Goal: Transaction & Acquisition: Purchase product/service

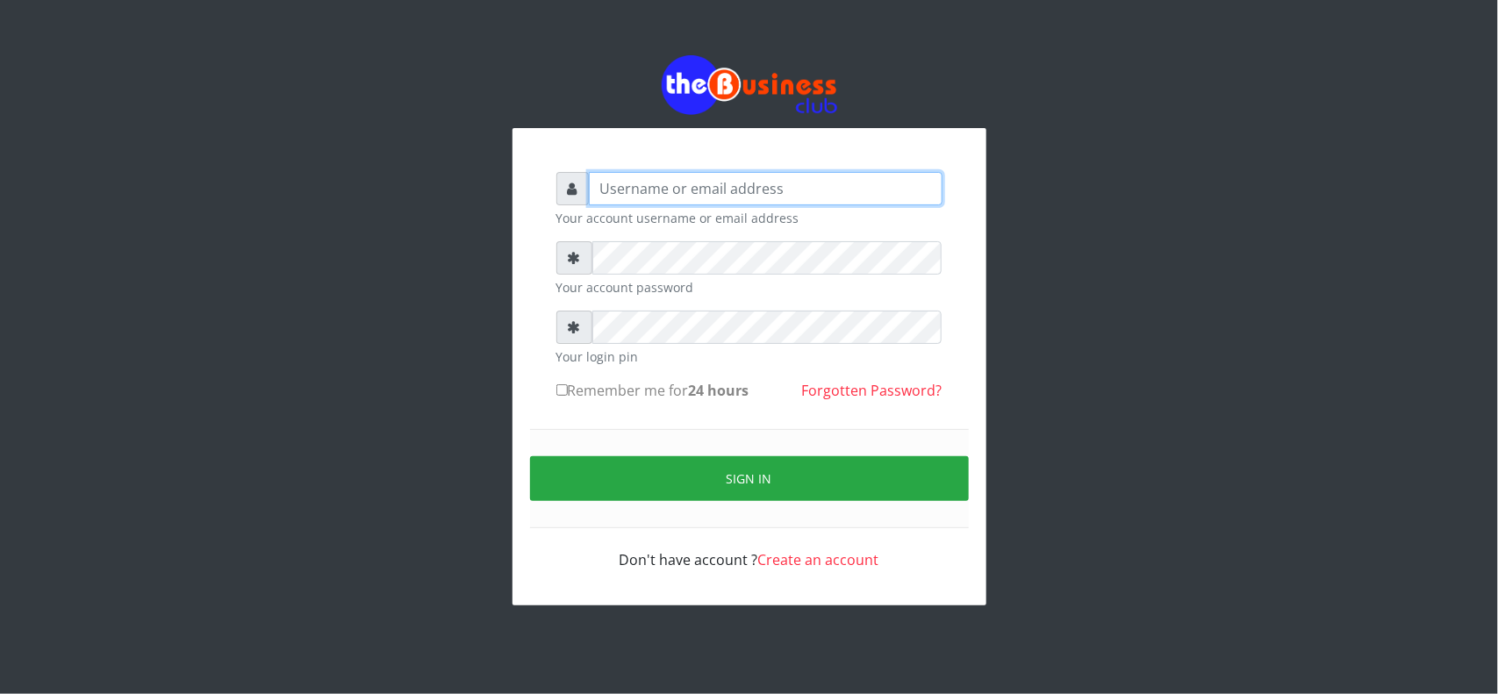
click at [880, 191] on input "text" at bounding box center [766, 188] width 354 height 33
type input "MubuyWallet"
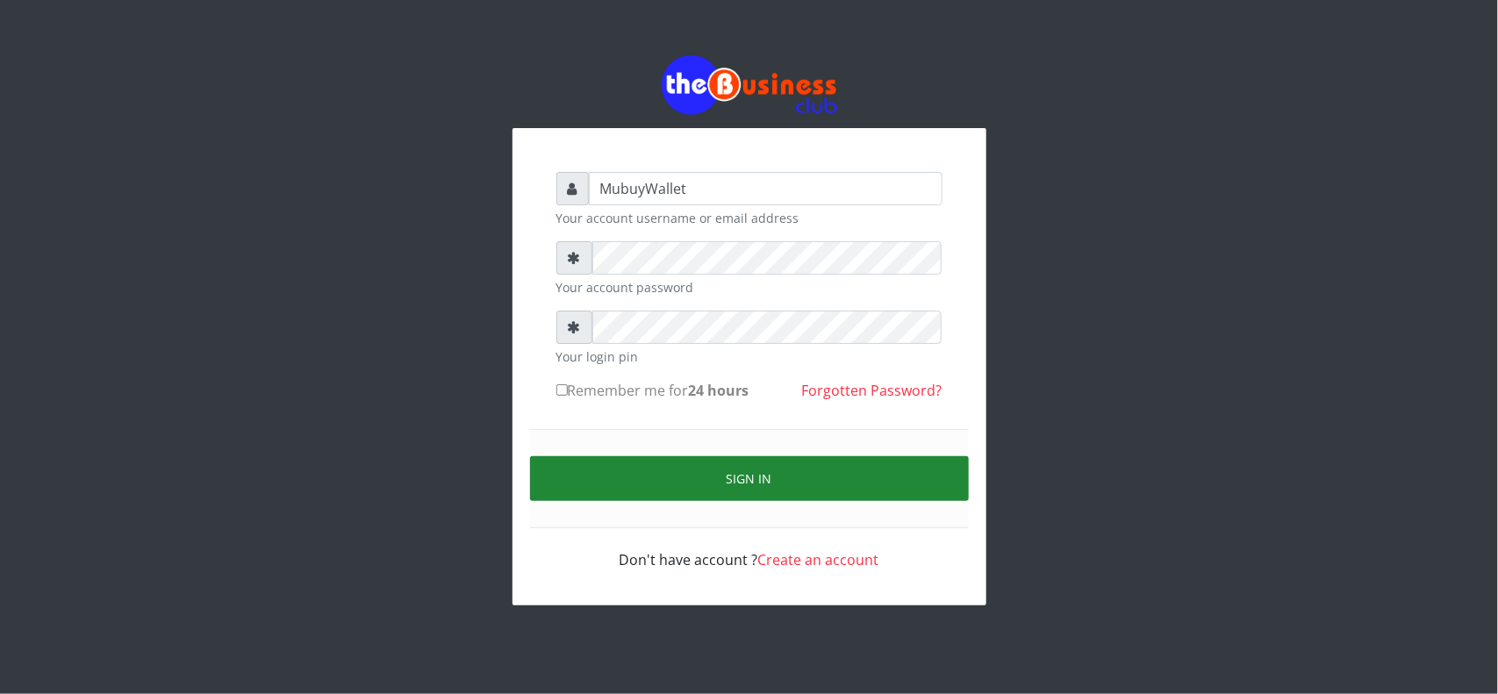
click at [842, 474] on button "Sign in" at bounding box center [749, 478] width 439 height 45
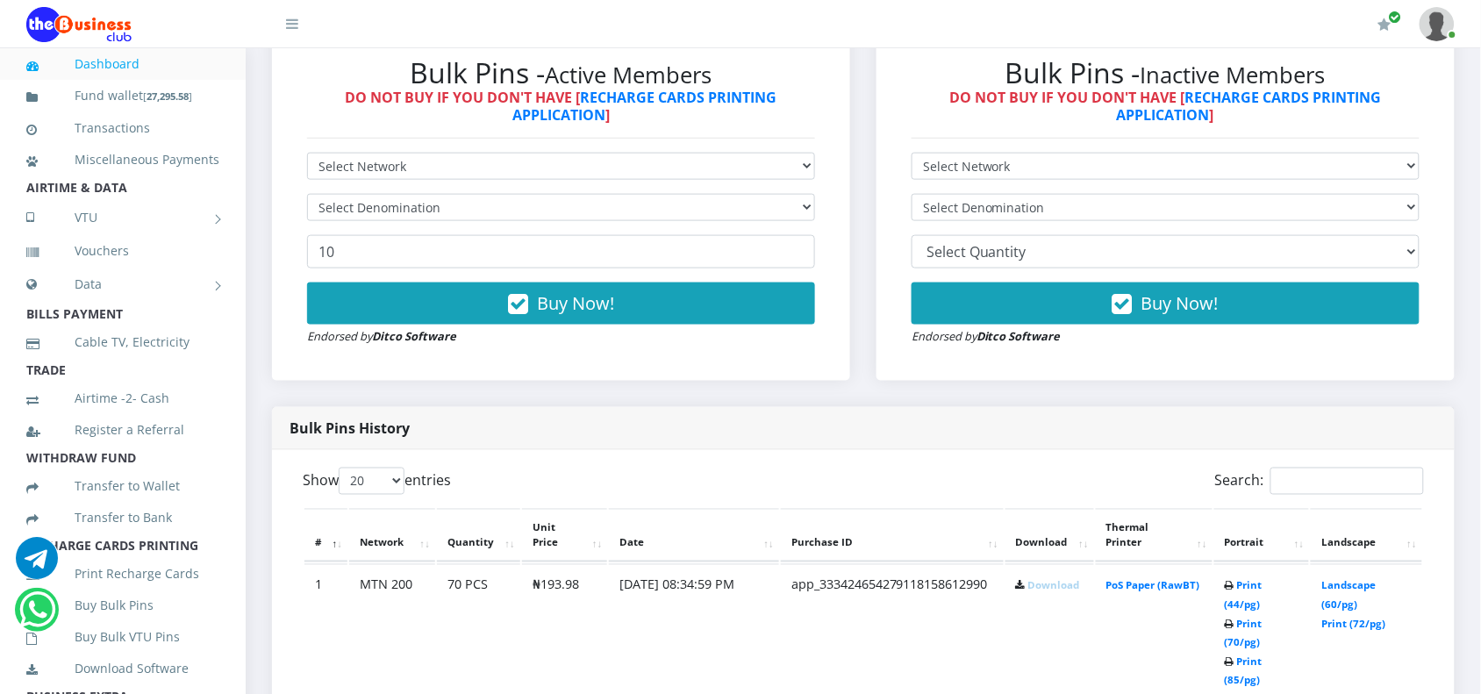
scroll to position [606, 0]
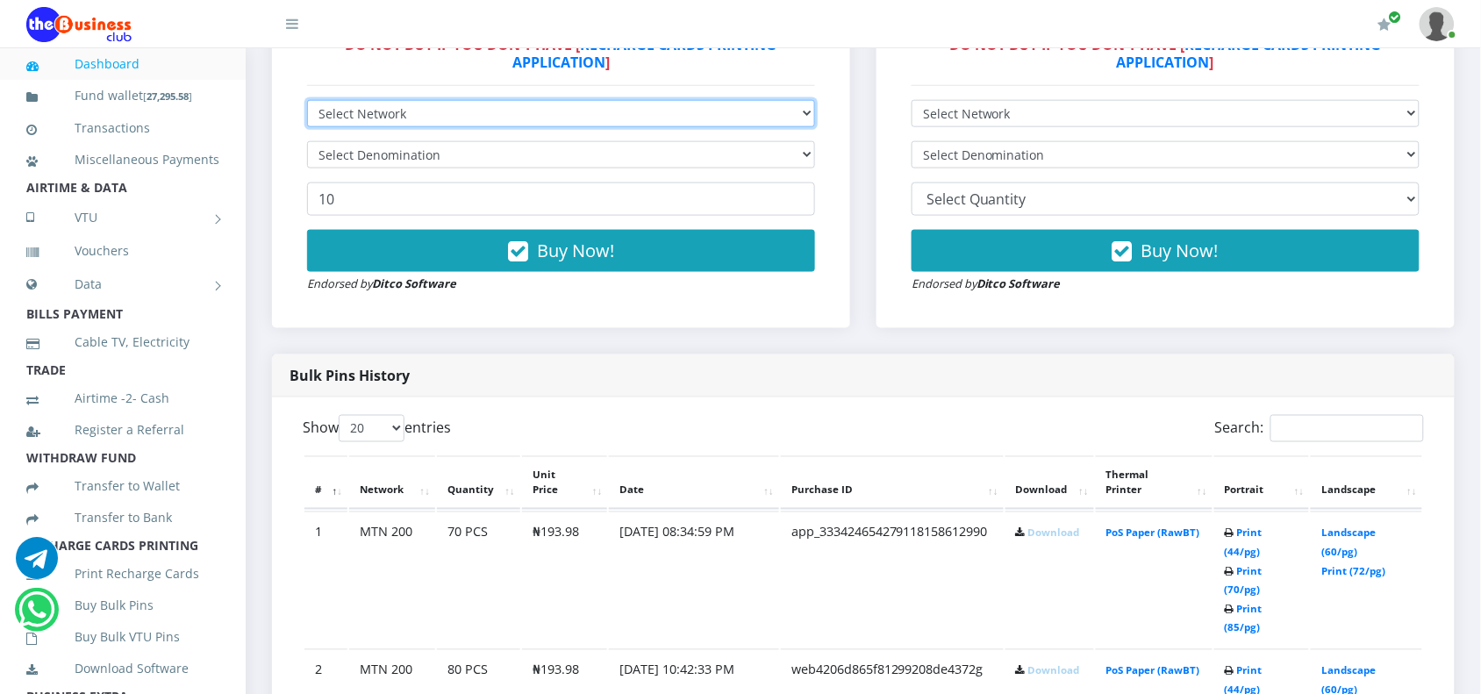
click at [498, 103] on select "Select Network MTN Globacom 9Mobile Airtel" at bounding box center [561, 113] width 508 height 27
select select "MTN"
click at [307, 100] on select "Select Network MTN Globacom 9Mobile Airtel" at bounding box center [561, 113] width 508 height 27
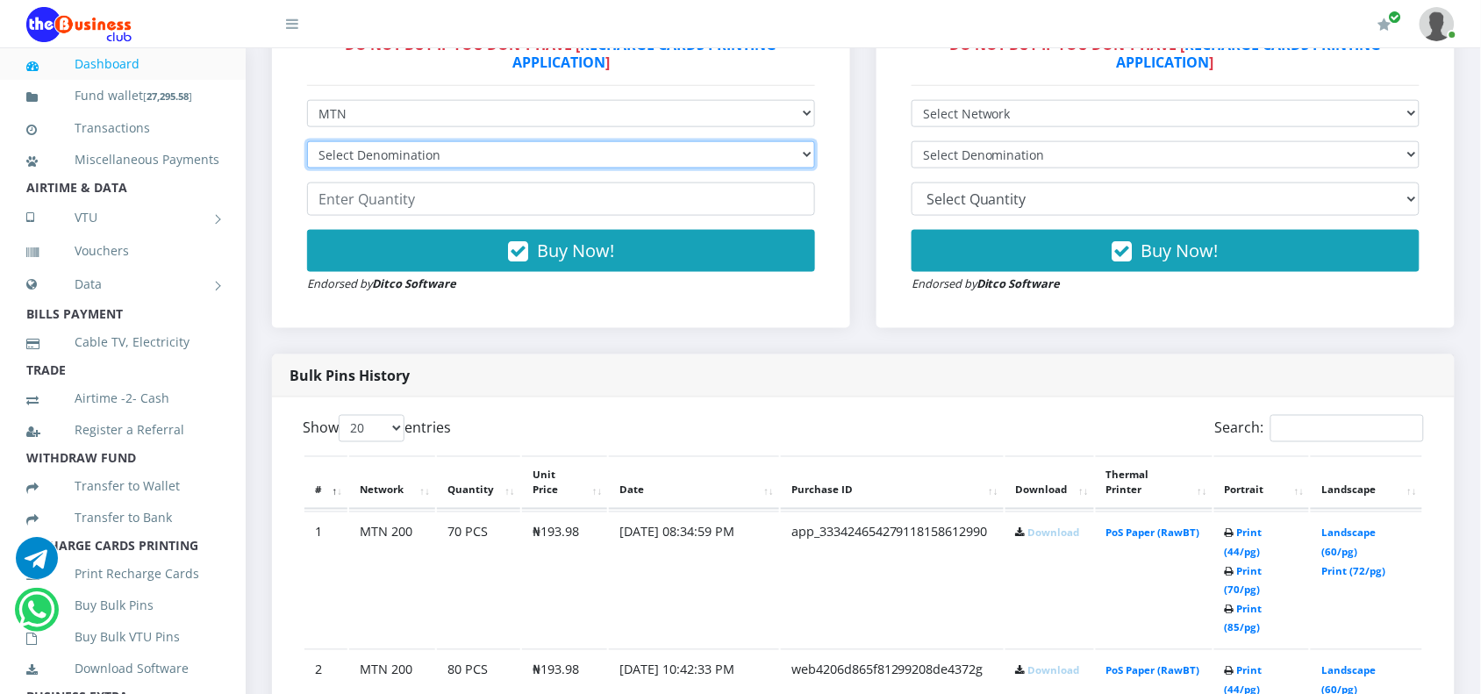
click at [461, 160] on select "Select Denomination MTN NGN100 - ₦96.99 MTN NGN200 - ₦193.98 MTN NGN400 - ₦387.…" at bounding box center [561, 154] width 508 height 27
select select "193.98-200"
click at [307, 141] on select "Select Denomination MTN NGN100 - ₦96.99 MTN NGN200 - ₦193.98 MTN NGN400 - ₦387.…" at bounding box center [561, 154] width 508 height 27
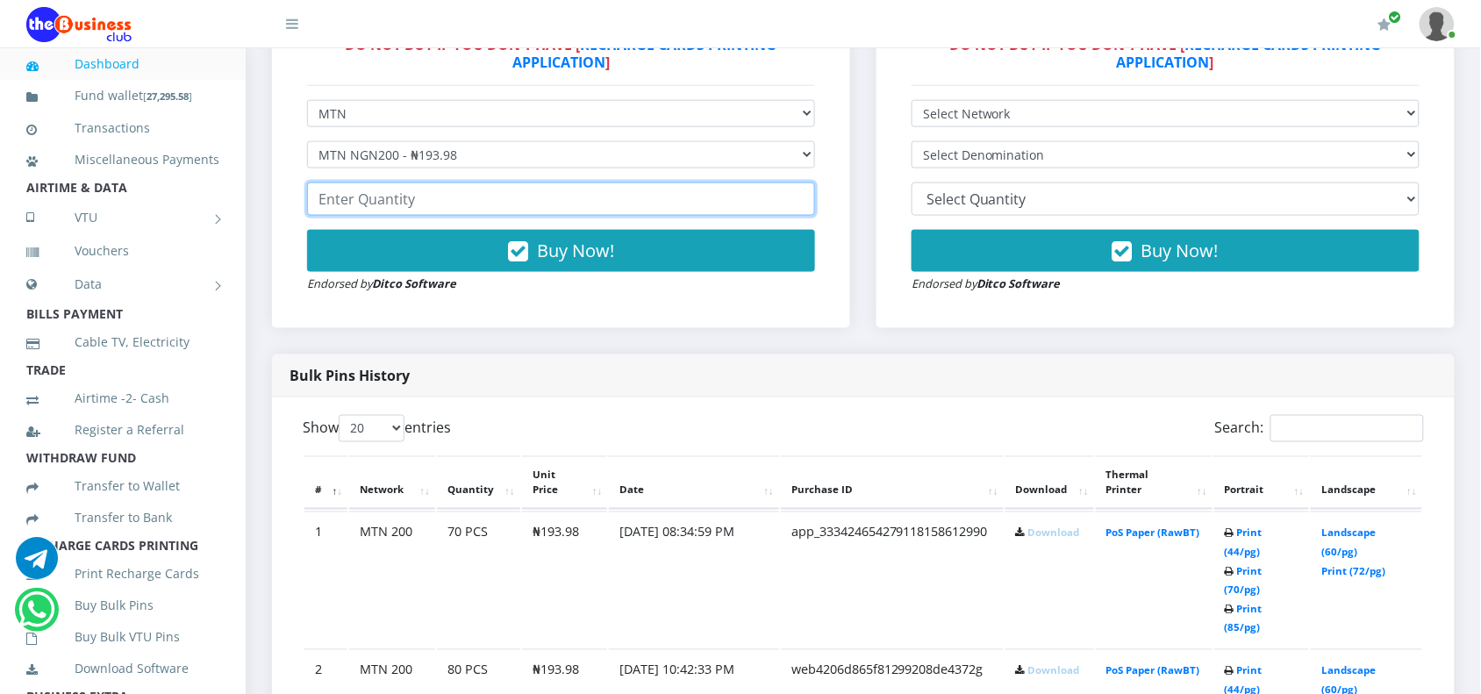
click at [405, 211] on input "number" at bounding box center [561, 199] width 508 height 33
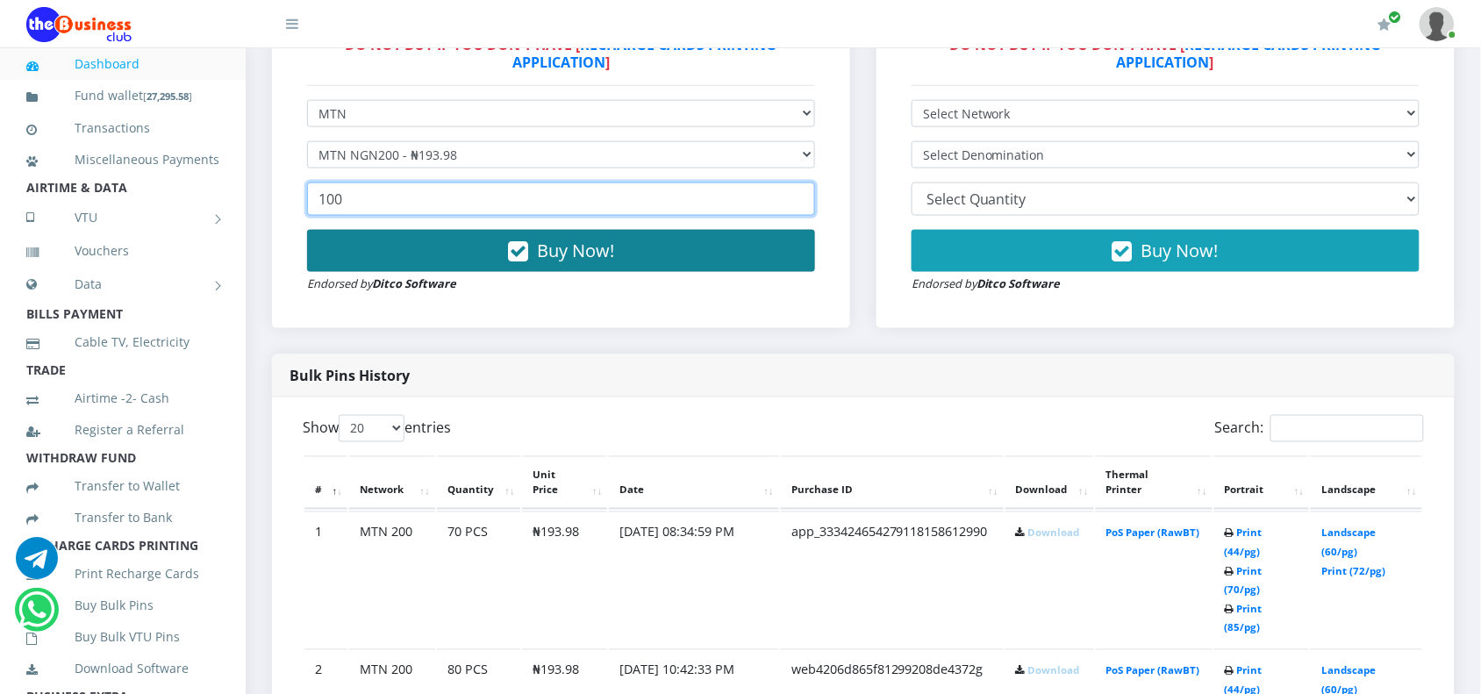
type input "100"
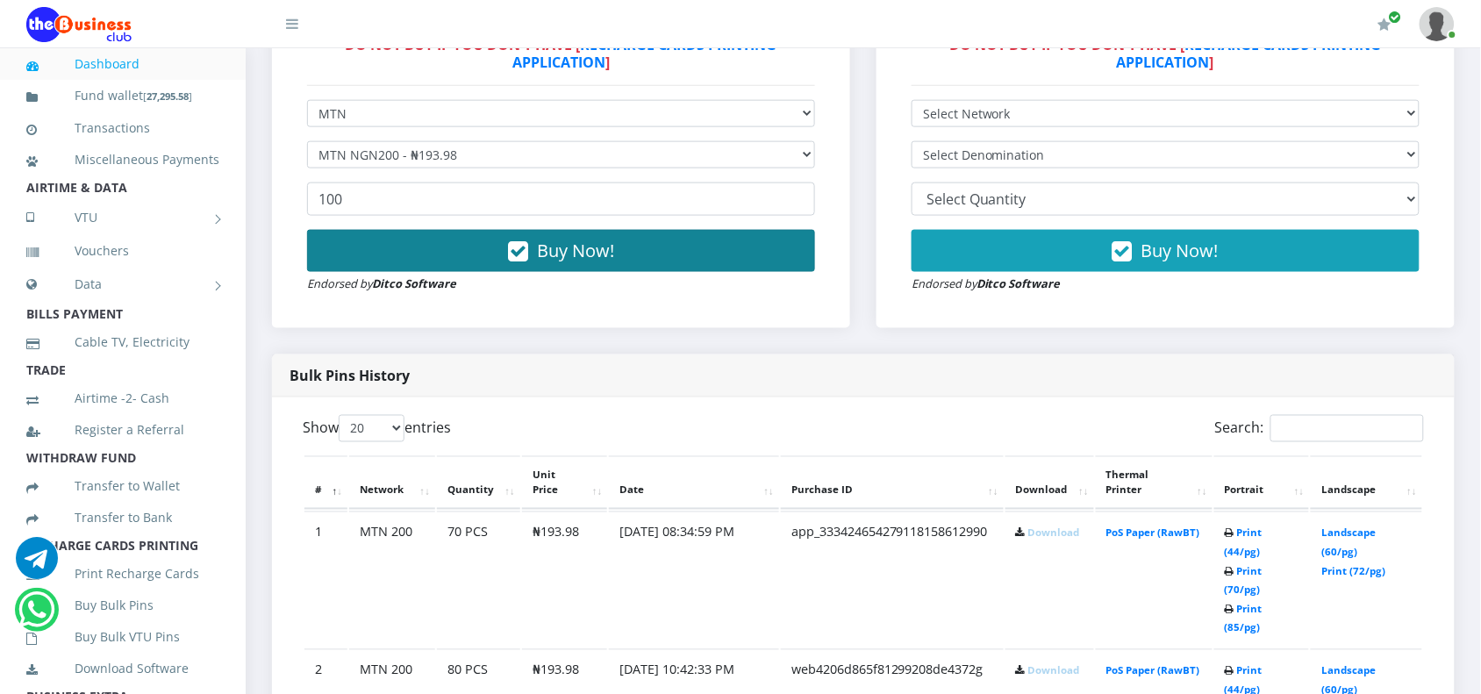
click at [418, 247] on button "Buy Now!" at bounding box center [561, 251] width 508 height 42
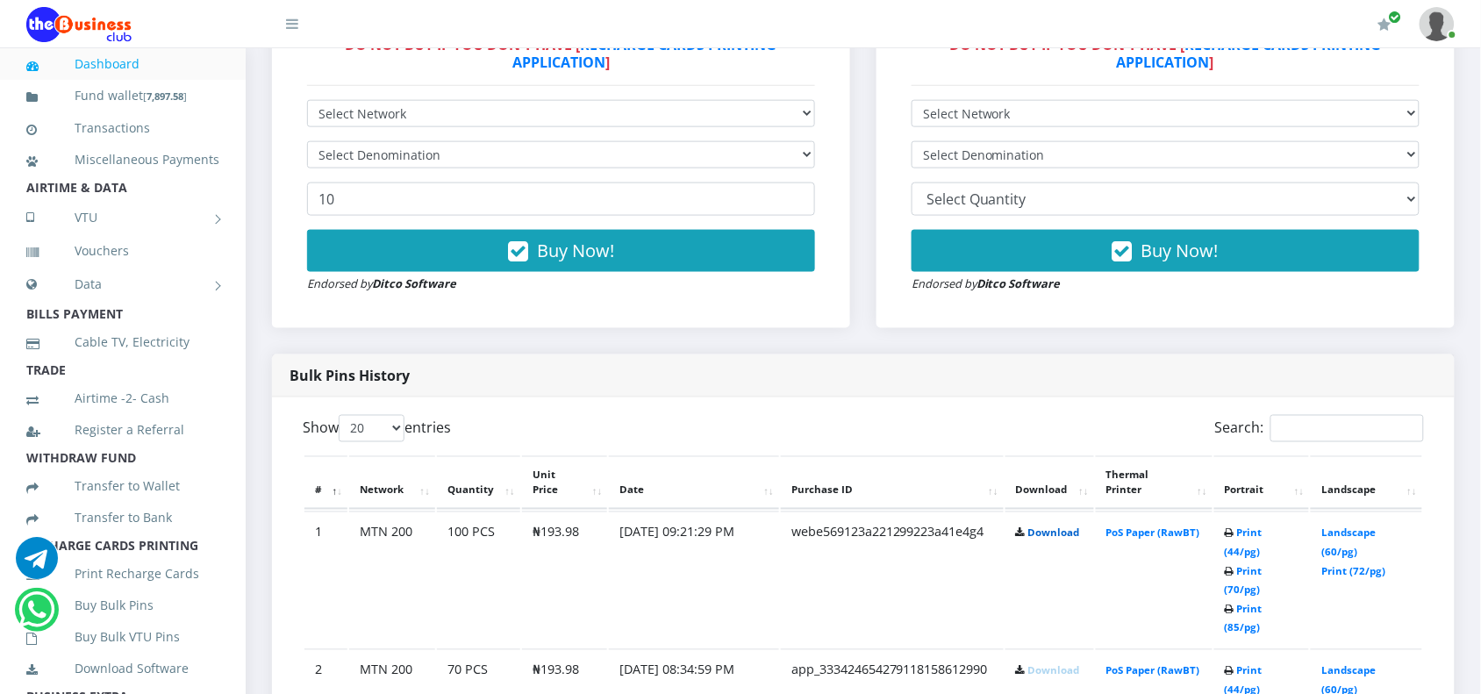
click at [1049, 533] on link "Download" at bounding box center [1054, 532] width 52 height 13
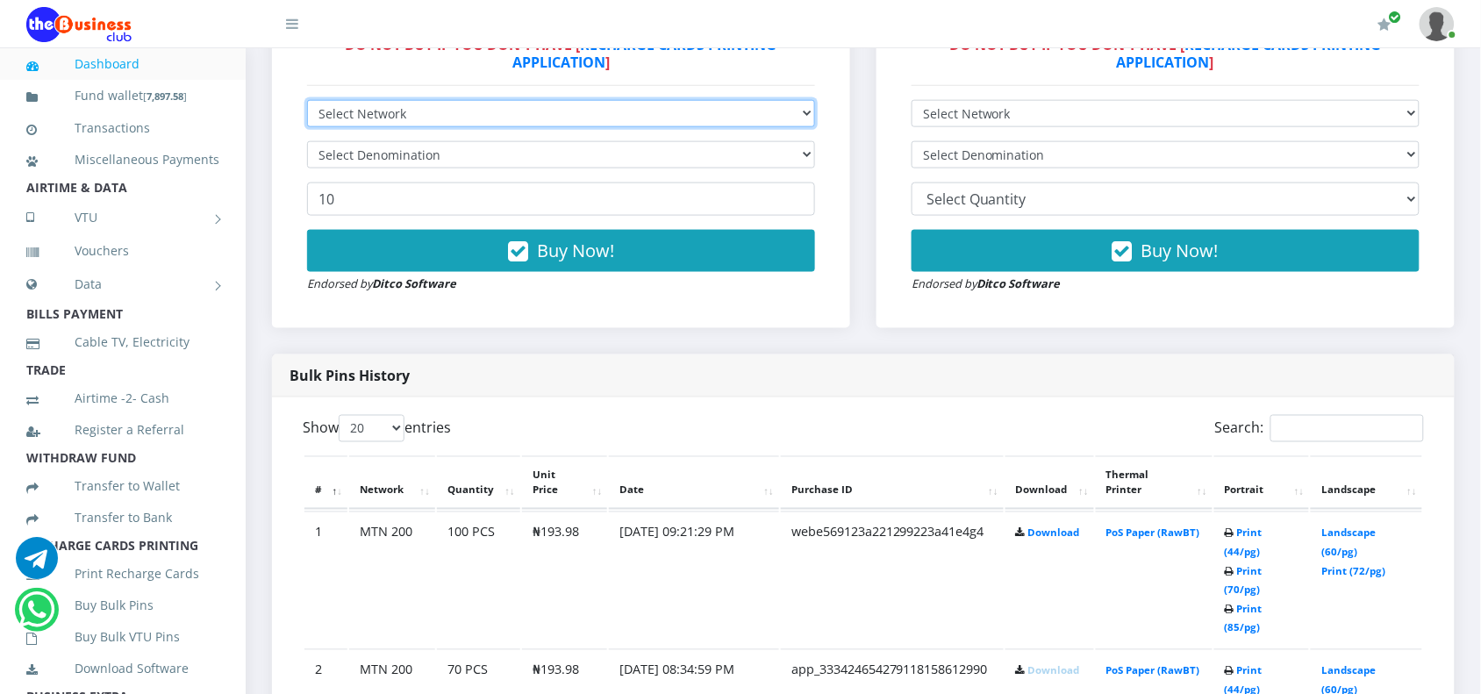
click at [455, 121] on select "Select Network MTN Globacom 9Mobile Airtel" at bounding box center [561, 113] width 508 height 27
select select "MTN"
click at [307, 100] on select "Select Network MTN Globacom 9Mobile Airtel" at bounding box center [561, 113] width 508 height 27
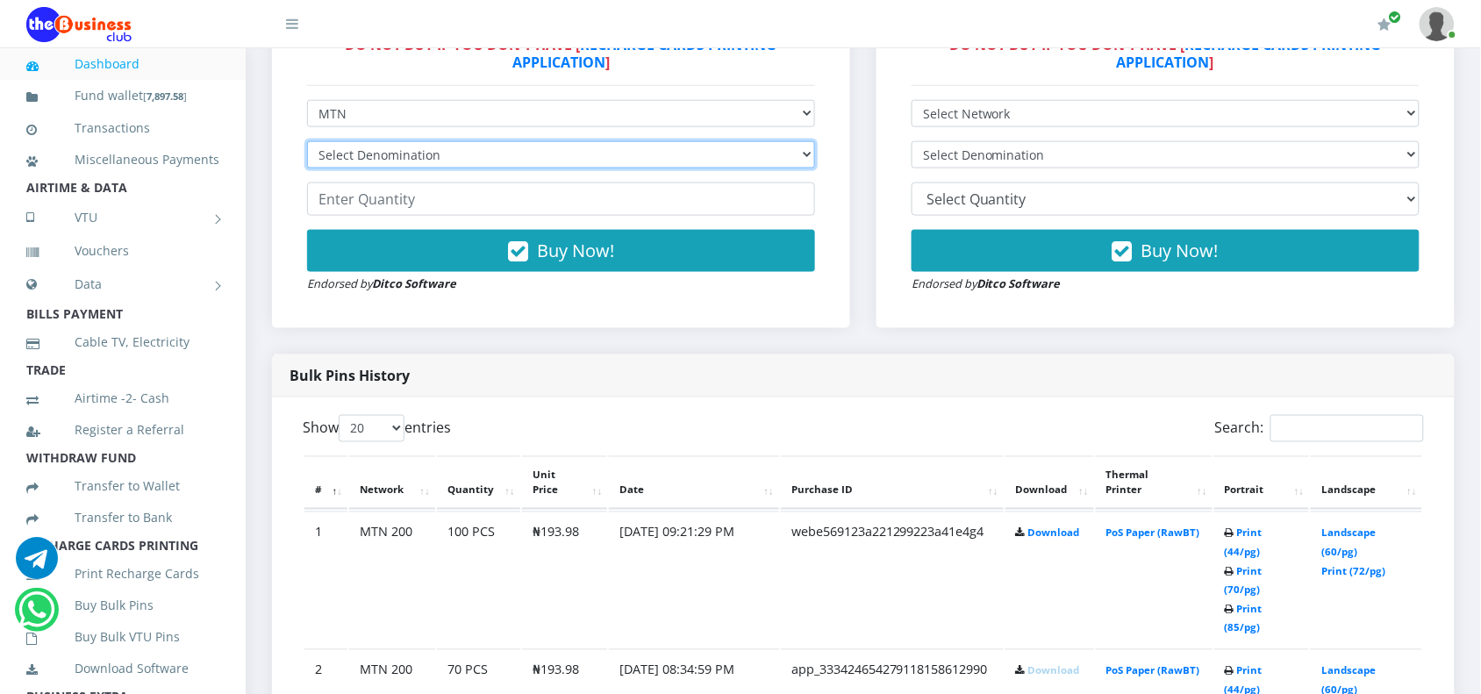
drag, startPoint x: 415, startPoint y: 152, endPoint x: 386, endPoint y: 207, distance: 62.4
click at [386, 207] on form "Select Network MTN Globacom 9Mobile Airtel Select Denomination MTN NGN100 - ₦96…" at bounding box center [561, 196] width 508 height 193
select select "96.99-100"
click at [307, 141] on select "Select Denomination MTN NGN100 - ₦96.99 MTN NGN200 - ₦193.98 MTN NGN400 - ₦387.…" at bounding box center [561, 154] width 508 height 27
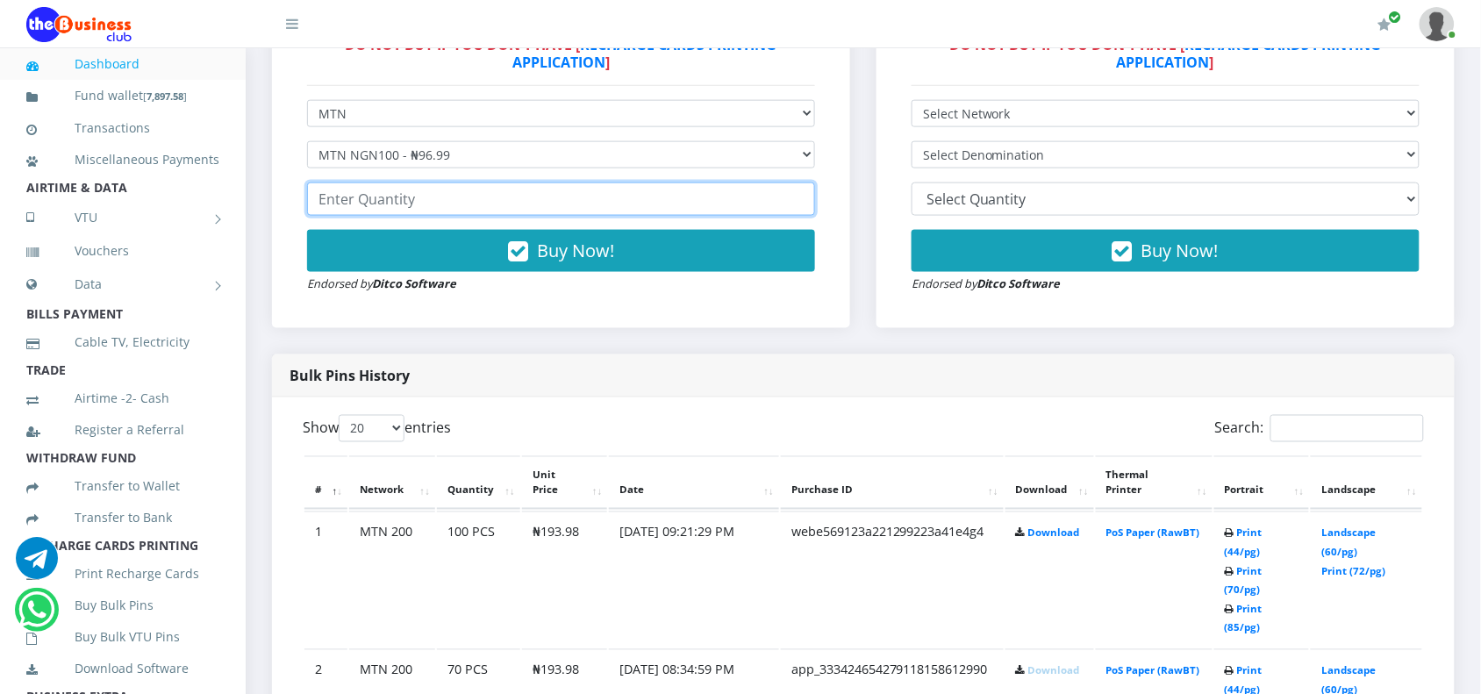
click at [386, 200] on input "number" at bounding box center [561, 199] width 508 height 33
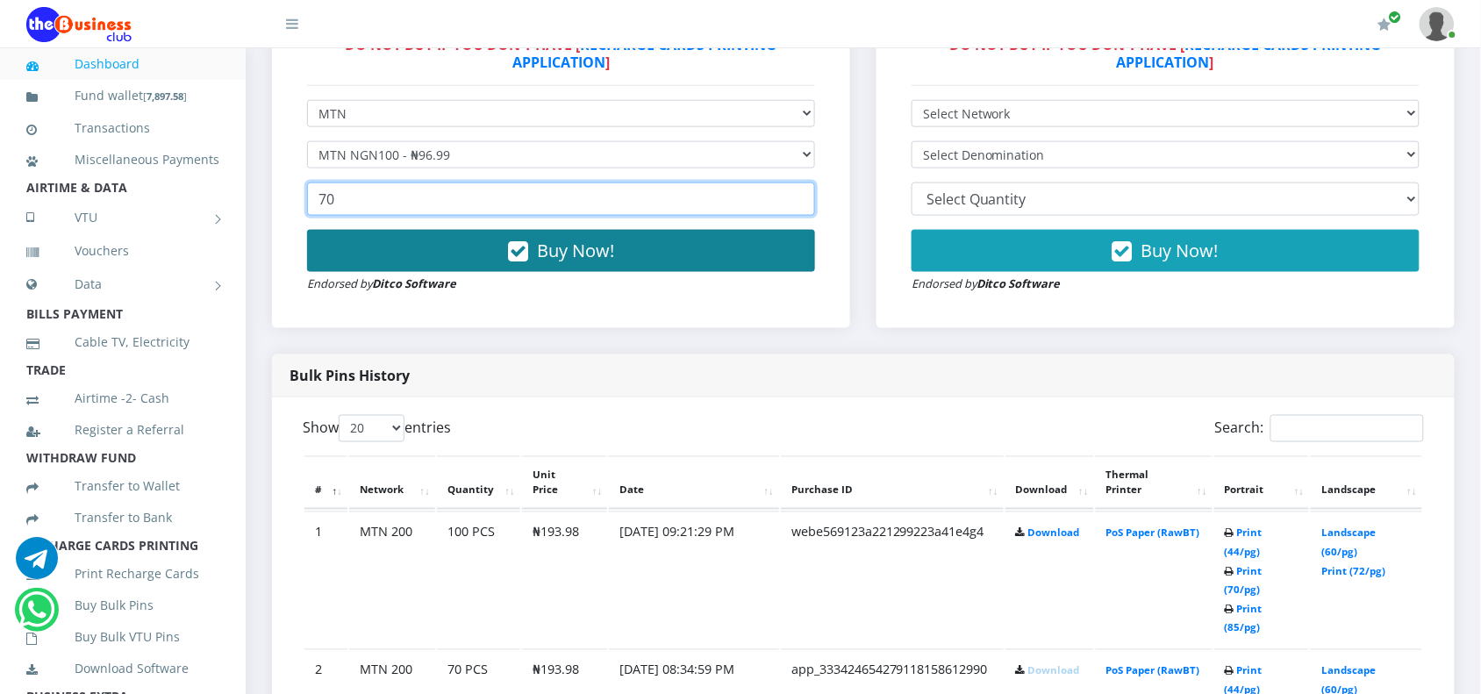
type input "70"
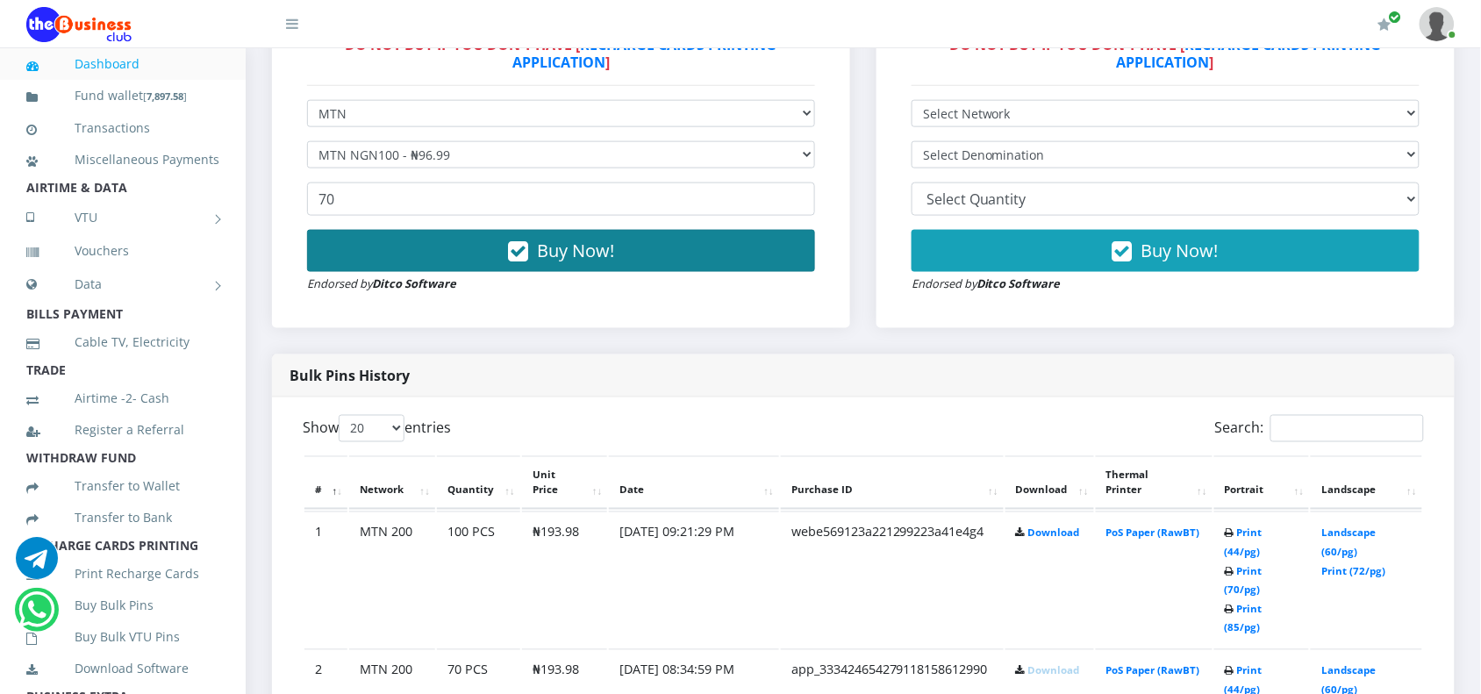
click at [405, 240] on button "Buy Now!" at bounding box center [561, 251] width 508 height 42
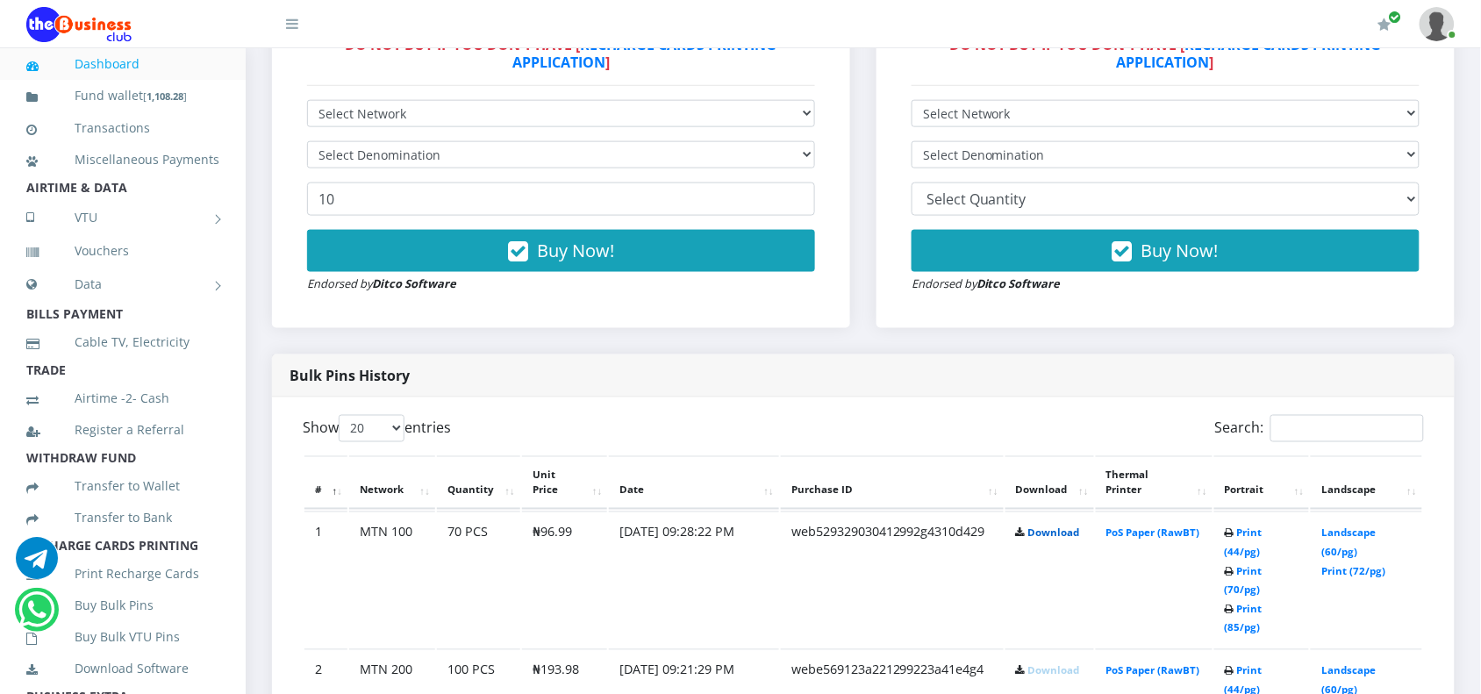
click at [1038, 534] on link "Download" at bounding box center [1054, 532] width 52 height 13
click at [1437, 14] on img at bounding box center [1437, 24] width 35 height 34
click at [1374, 117] on link "Logout" at bounding box center [1389, 122] width 114 height 28
